Goal: Information Seeking & Learning: Learn about a topic

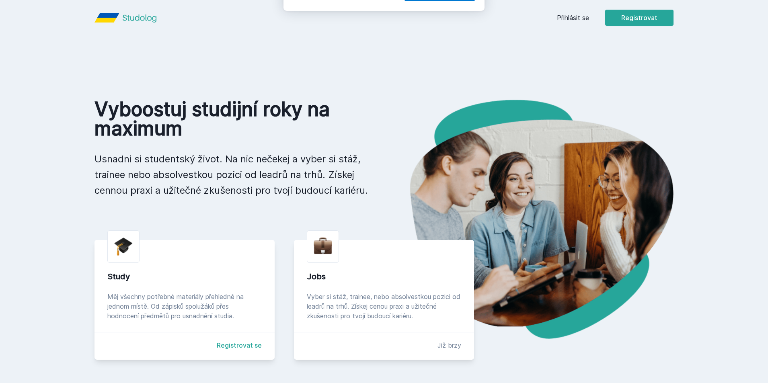
click at [385, 53] on button "Ne" at bounding box center [385, 52] width 29 height 20
click at [576, 18] on link "Přihlásit se" at bounding box center [573, 18] width 32 height 10
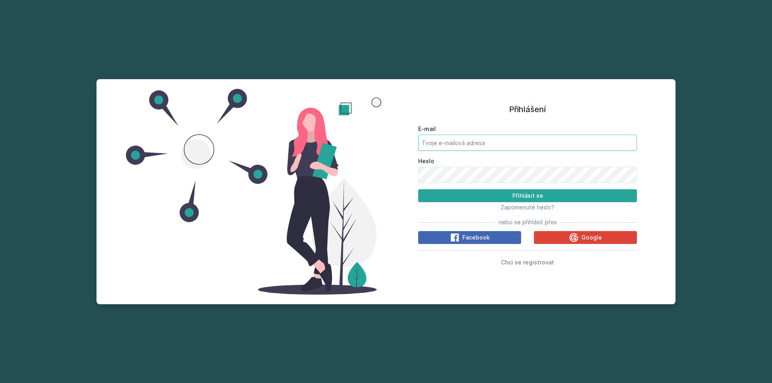
click at [456, 141] on input "E-mail" at bounding box center [527, 143] width 219 height 16
type input "[EMAIL_ADDRESS][DOMAIN_NAME]"
click at [418, 189] on button "Přihlásit se" at bounding box center [527, 195] width 219 height 13
click at [373, 179] on div "Přihlášení E-mail [EMAIL_ADDRESS][DOMAIN_NAME] [PERSON_NAME] se Zapomenuté hesl…" at bounding box center [385, 191] width 579 height 225
click at [418, 189] on button "Přihlásit se" at bounding box center [527, 195] width 219 height 13
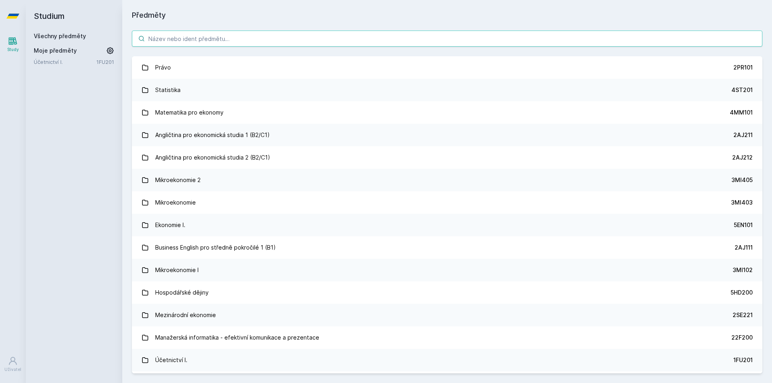
click at [161, 34] on input "search" at bounding box center [447, 39] width 630 height 16
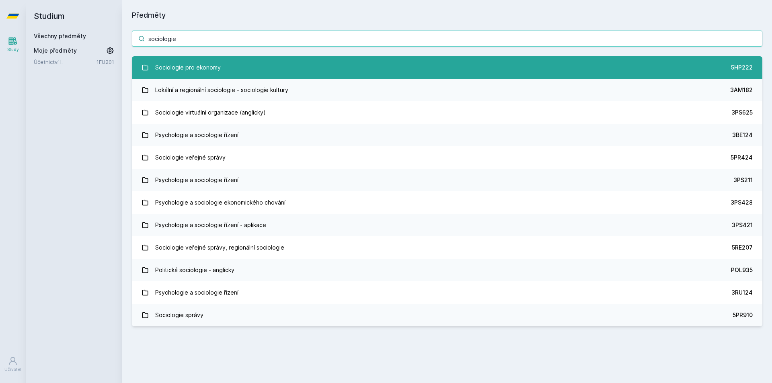
type input "sociologie"
click at [202, 66] on div "Sociologie pro ekonomy" at bounding box center [188, 68] width 66 height 16
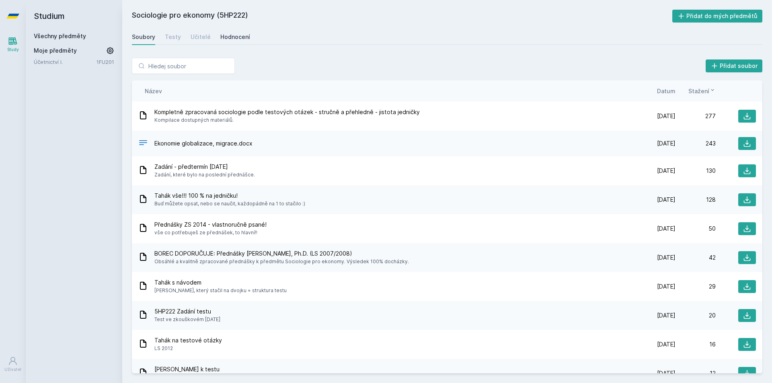
click at [230, 33] on div "Hodnocení" at bounding box center [235, 37] width 30 height 8
